Goal: Information Seeking & Learning: Learn about a topic

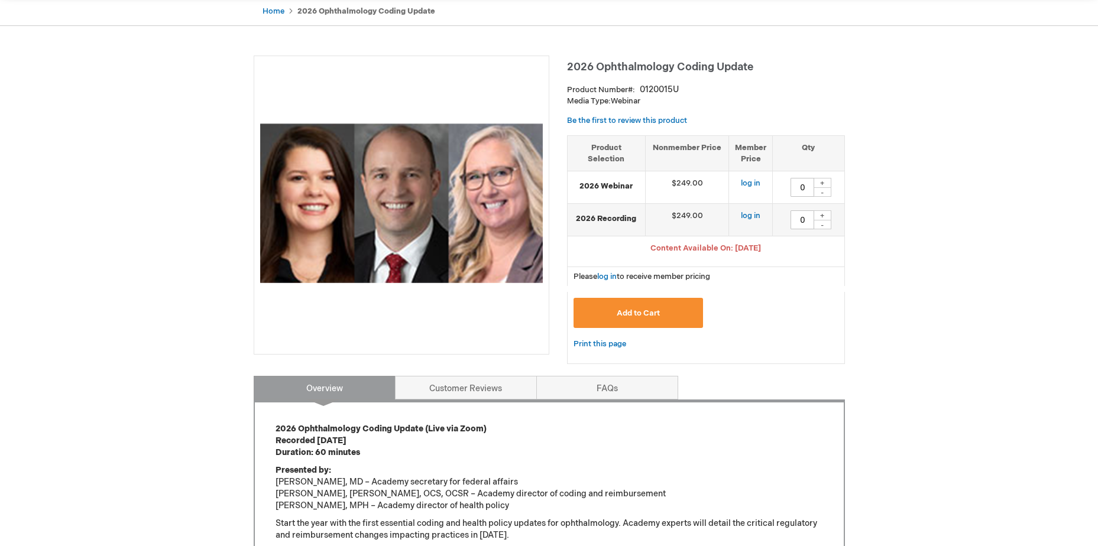
scroll to position [118, 0]
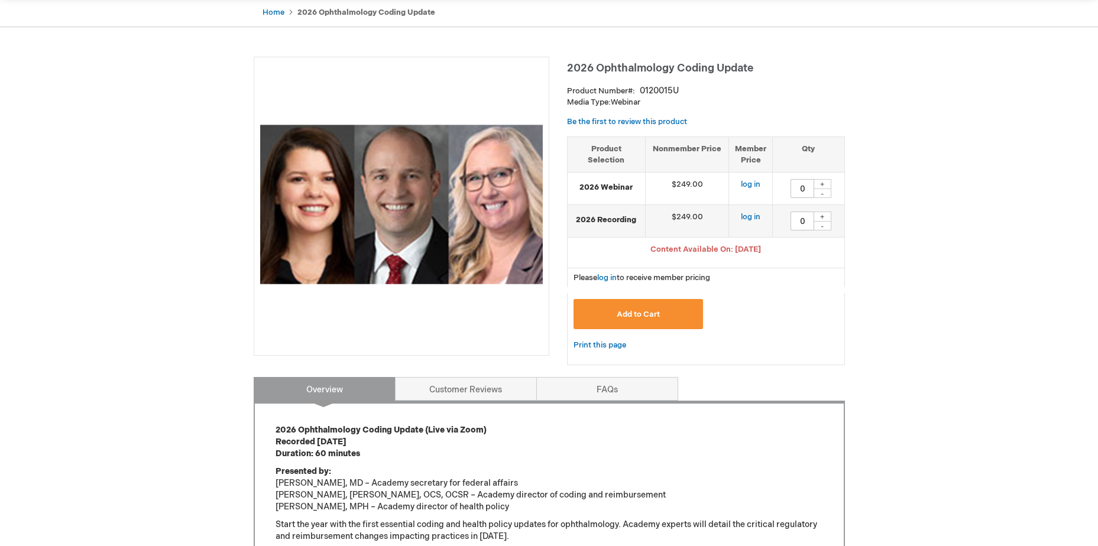
click at [697, 250] on span "Content Available On: Jan 21, 2026" at bounding box center [705, 249] width 111 height 9
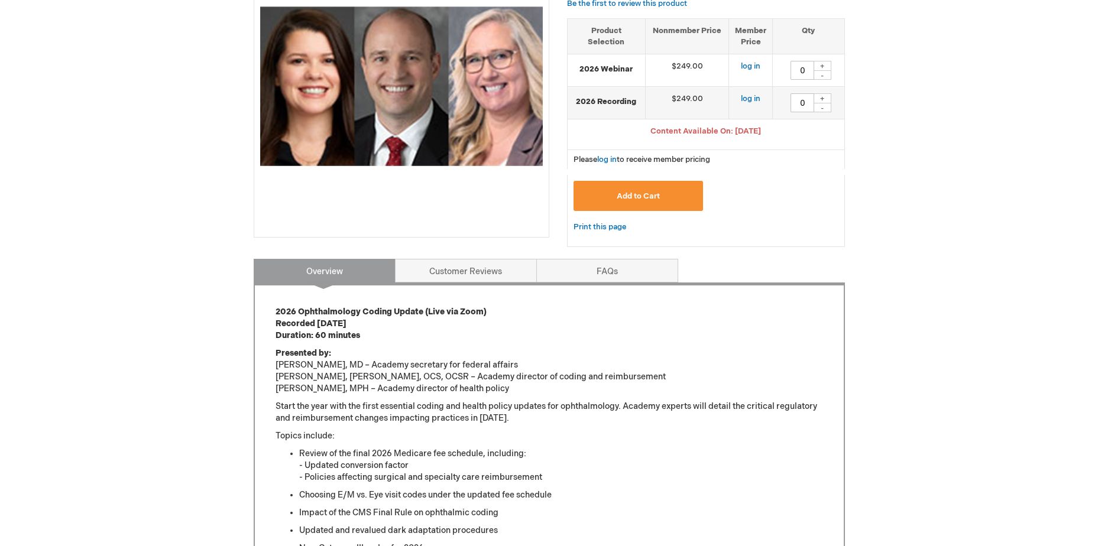
scroll to position [0, 0]
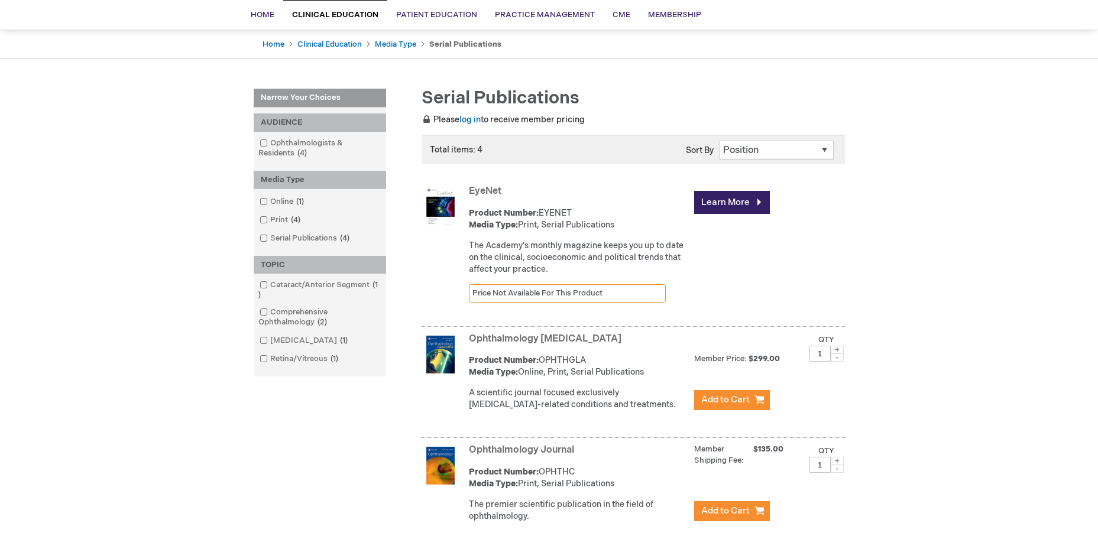
scroll to position [118, 0]
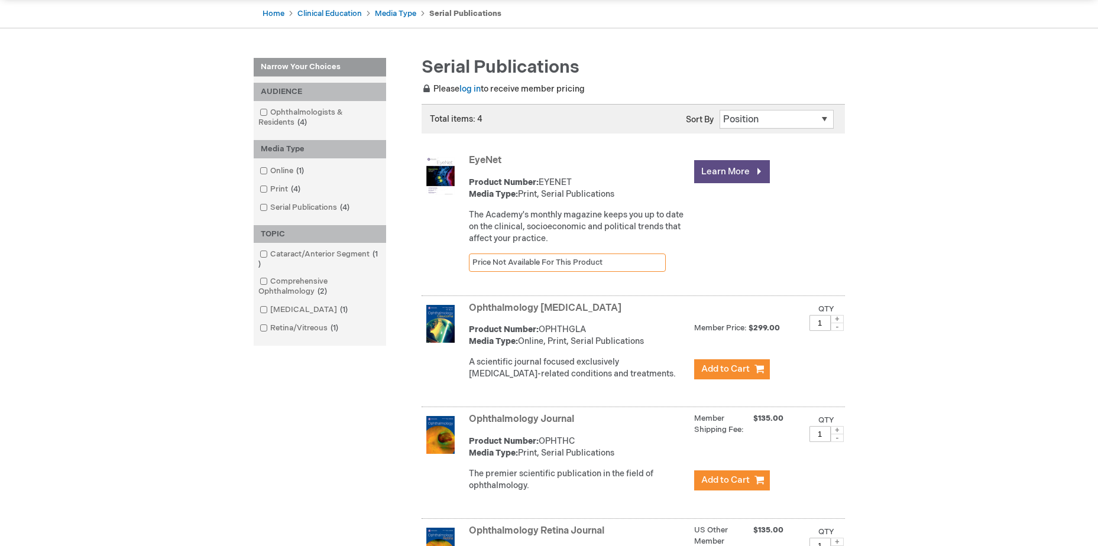
click at [728, 177] on link "Learn More" at bounding box center [732, 171] width 76 height 23
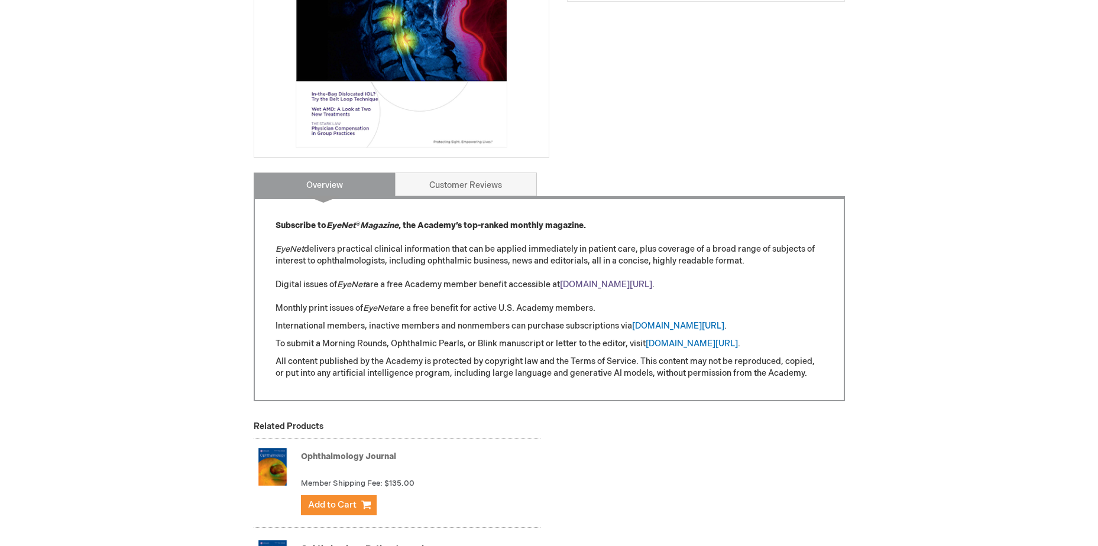
scroll to position [296, 0]
